Goal: Information Seeking & Learning: Learn about a topic

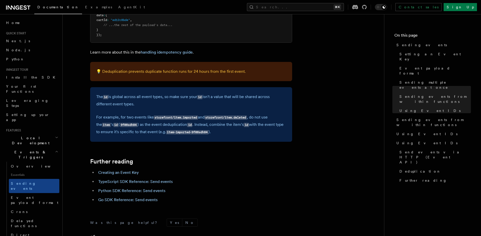
scroll to position [1371, 0]
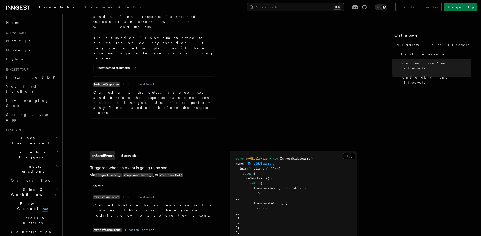
scroll to position [546, 0]
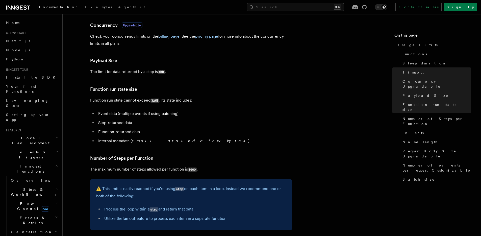
scroll to position [175, 0]
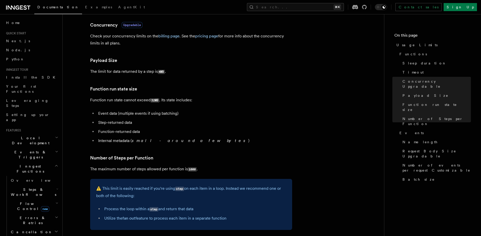
click at [95, 101] on p "Function run state cannot exceed 32MB . Its state includes:" at bounding box center [191, 99] width 202 height 7
drag, startPoint x: 95, startPoint y: 101, endPoint x: 200, endPoint y: 102, distance: 105.3
click at [200, 102] on p "Function run state cannot exceed 32MB . Its state includes:" at bounding box center [191, 99] width 202 height 7
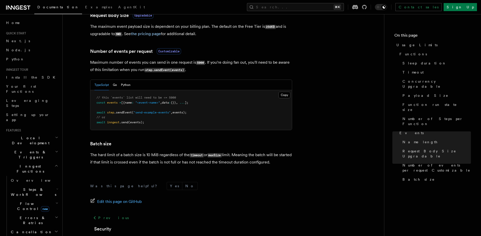
scroll to position [450, 0]
